Goal: Obtain resource: Download file/media

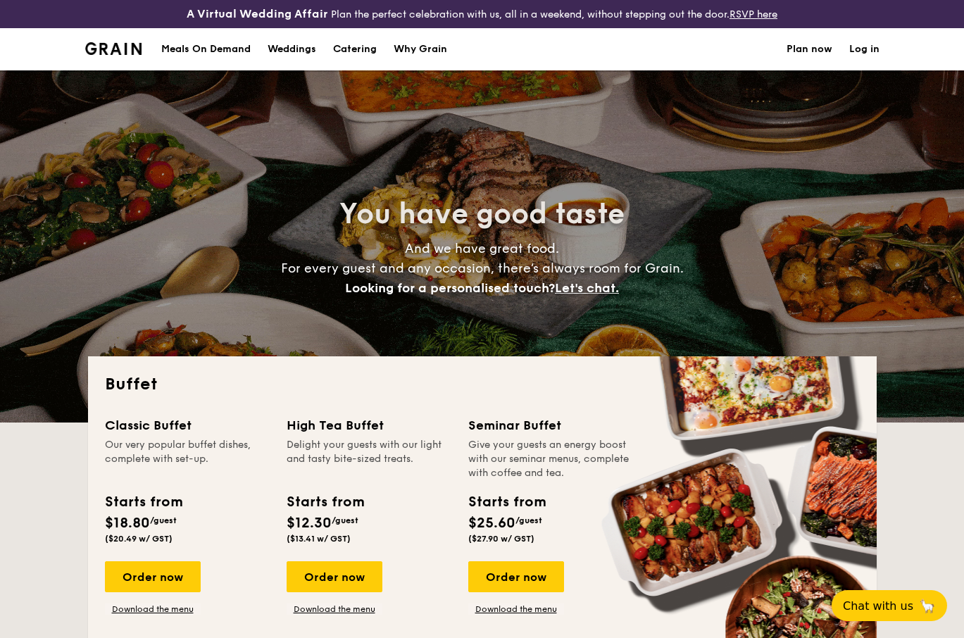
select select
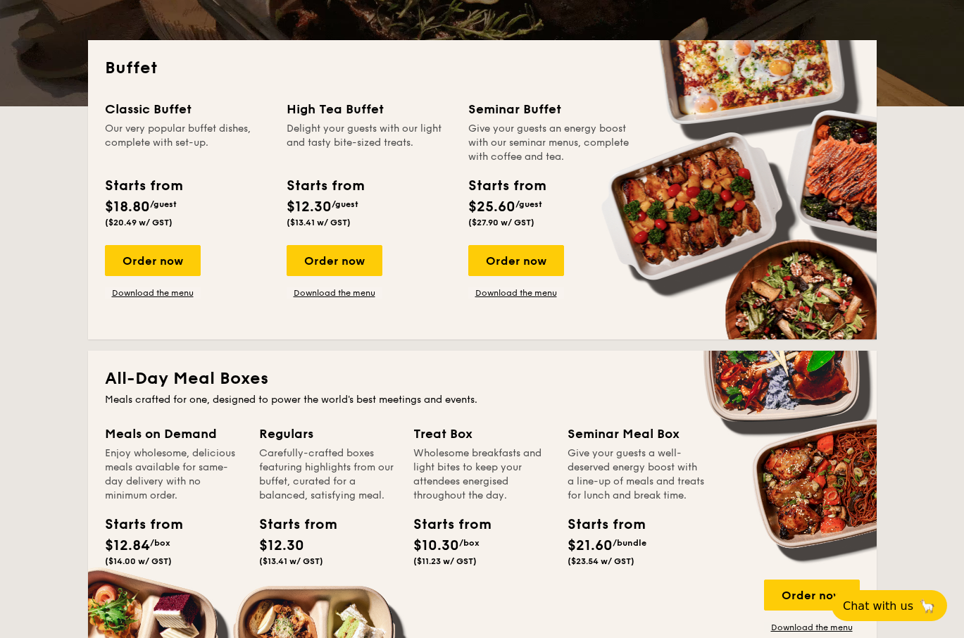
scroll to position [334, 0]
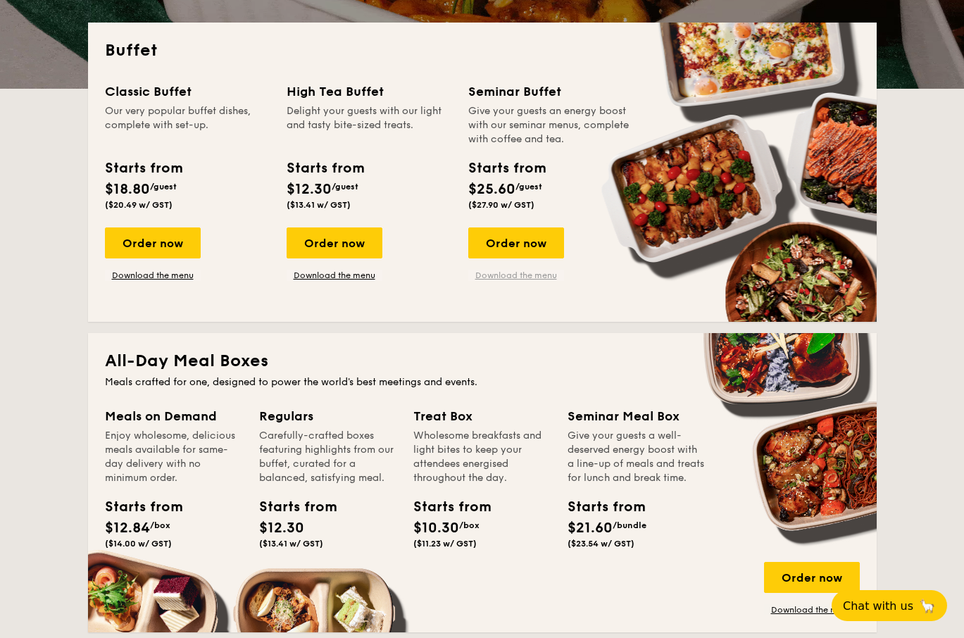
click at [496, 275] on link "Download the menu" at bounding box center [516, 275] width 96 height 11
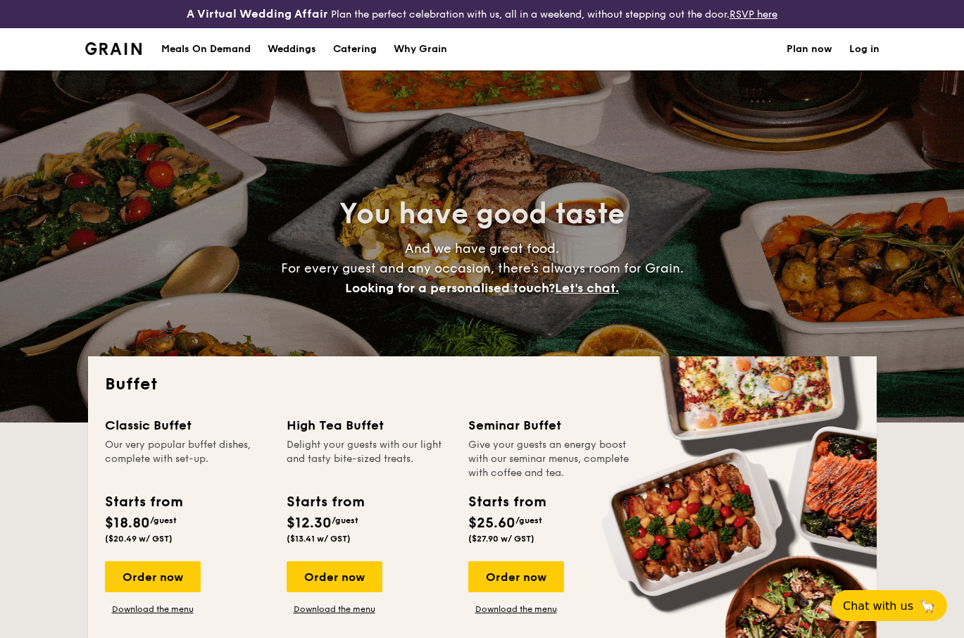
select select
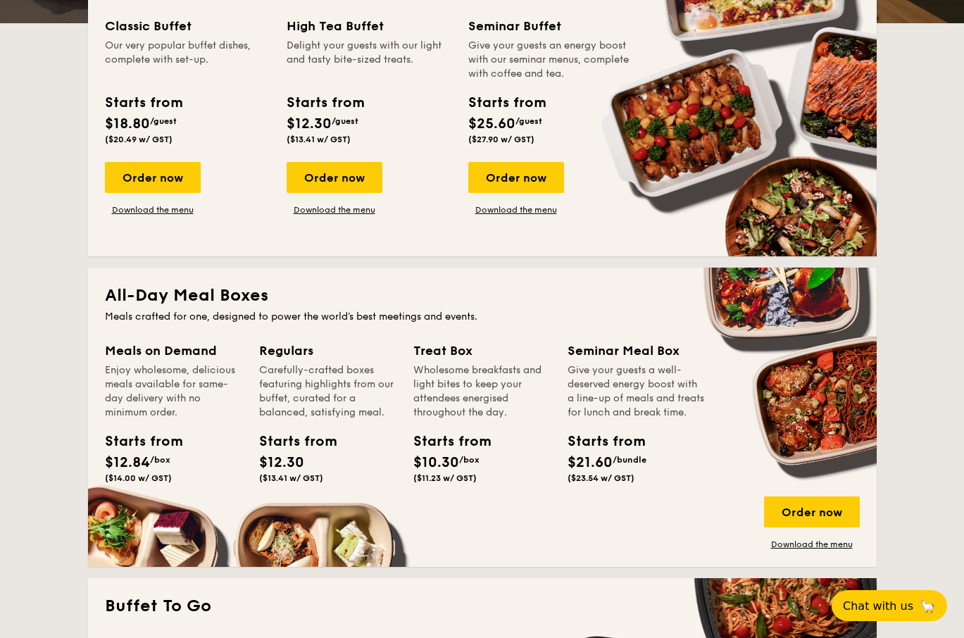
scroll to position [399, 0]
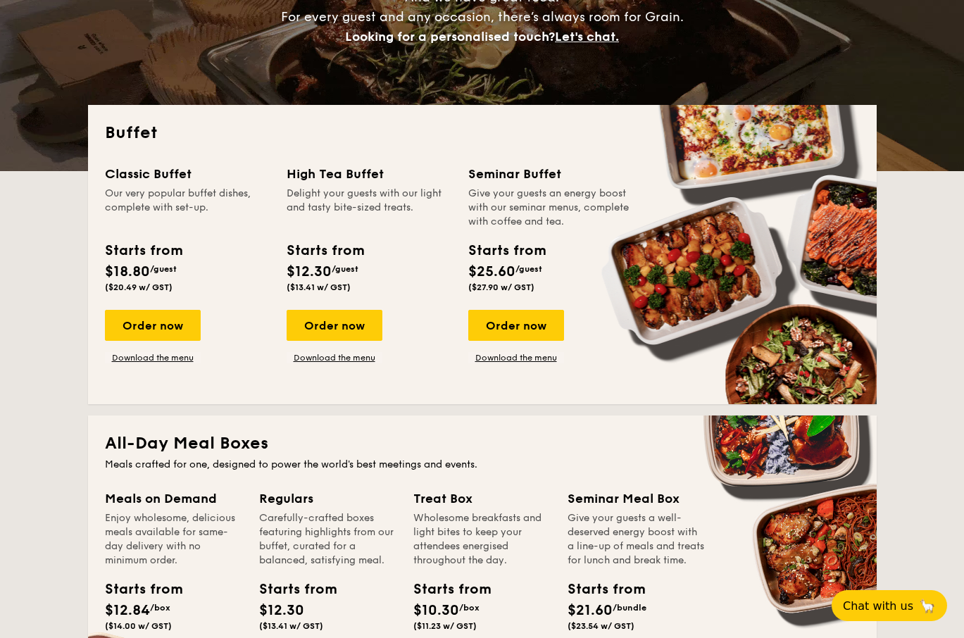
scroll to position [214, 0]
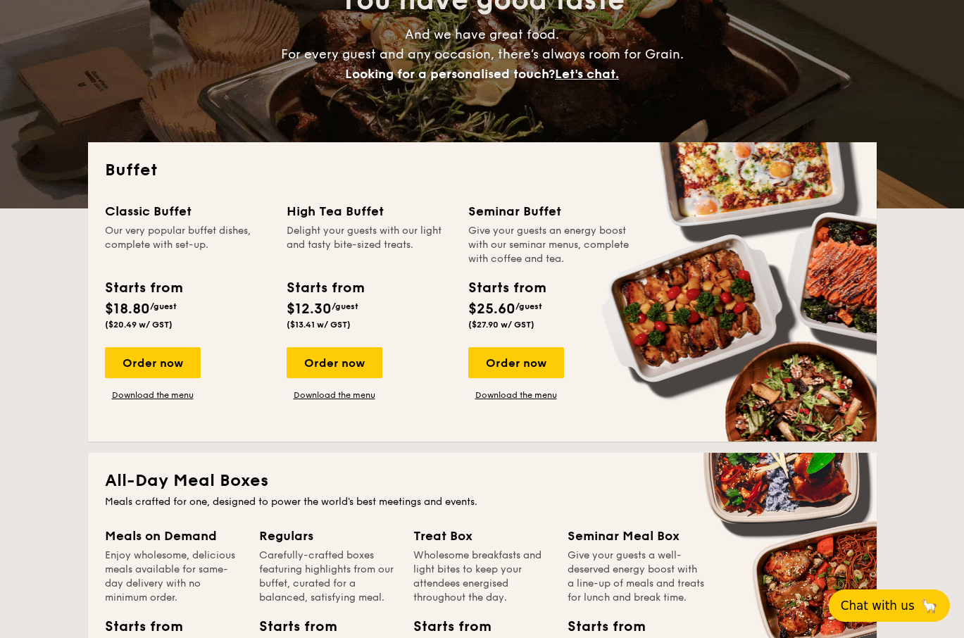
click at [914, 596] on button "Chat with us 🦙" at bounding box center [889, 605] width 121 height 32
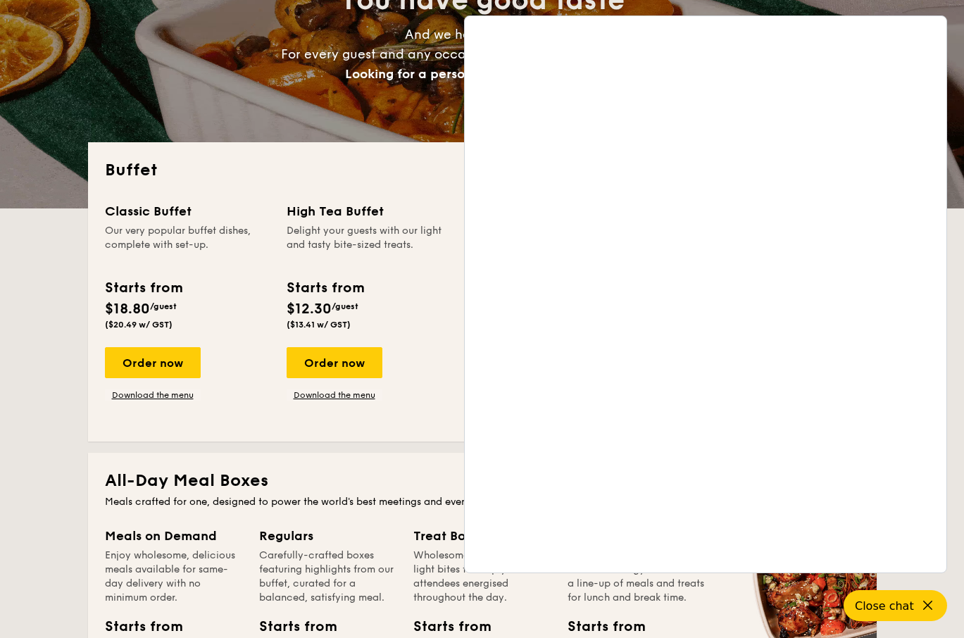
drag, startPoint x: 342, startPoint y: 92, endPoint x: 328, endPoint y: 152, distance: 62.2
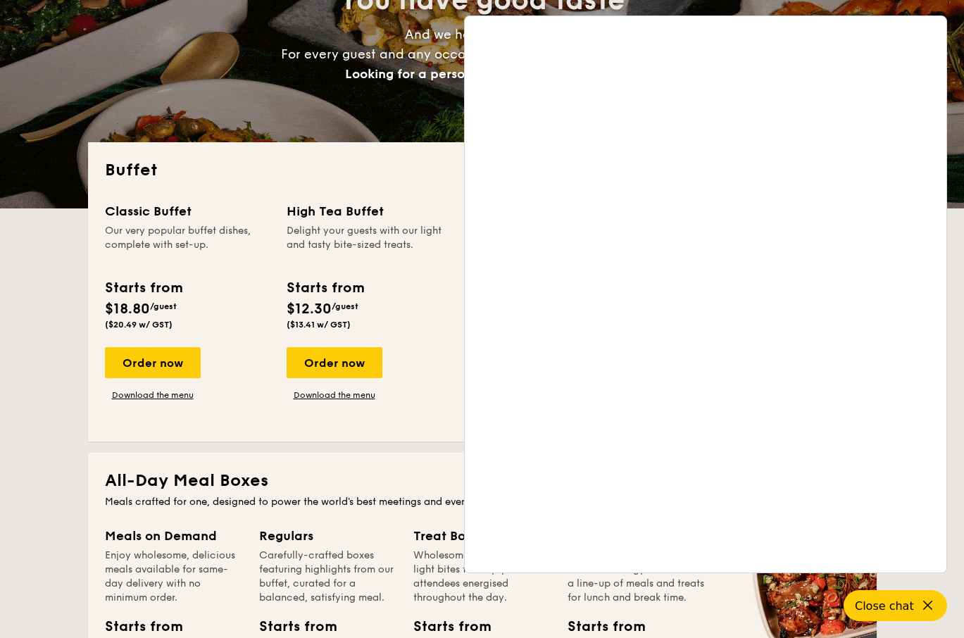
click at [343, 92] on div "You have good taste And we have great food. For every guest and any occasion, t…" at bounding box center [482, 32] width 789 height 352
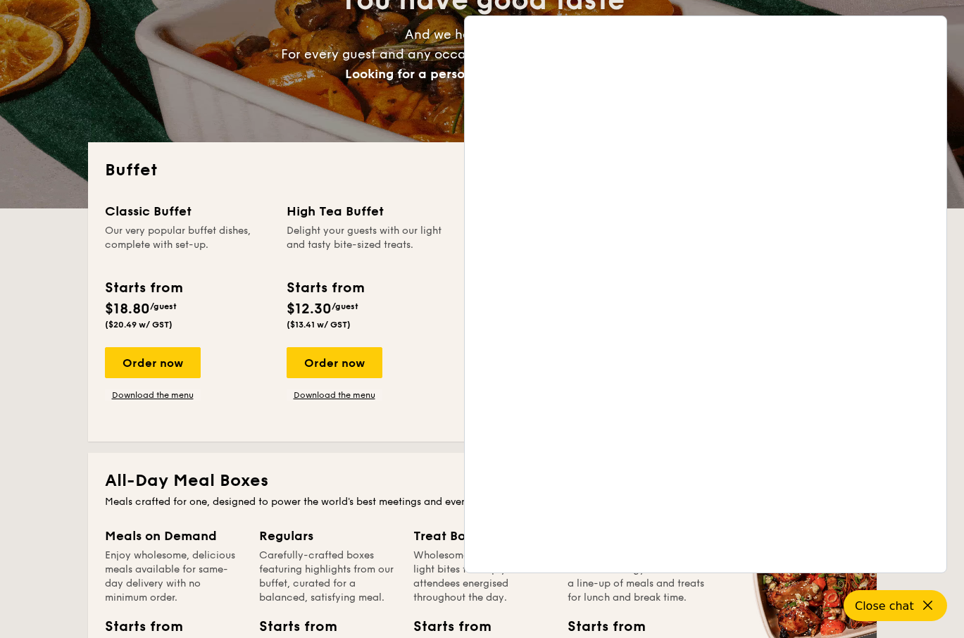
click at [349, 257] on div "Delight your guests with our light and tasty bite-sized treats." at bounding box center [369, 245] width 165 height 42
